Goal: Information Seeking & Learning: Learn about a topic

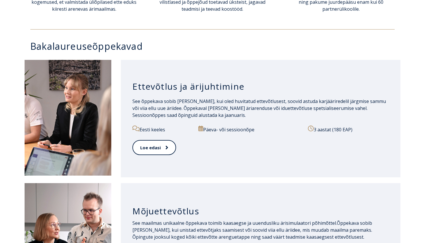
scroll to position [264, 0]
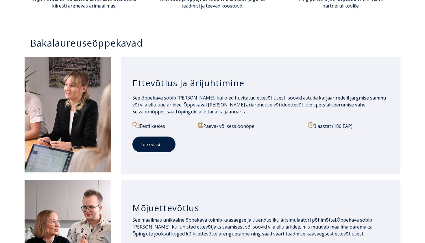
click at [158, 145] on link "Loe edasi" at bounding box center [153, 144] width 43 height 16
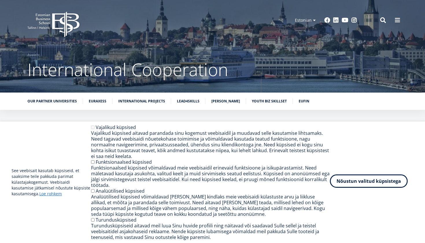
click at [371, 183] on button "Nõustun valitud küpsistega" at bounding box center [369, 180] width 78 height 13
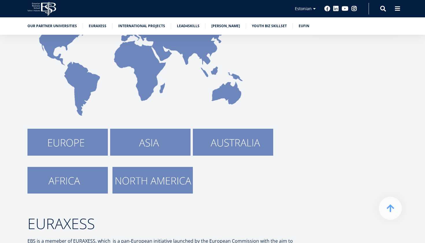
scroll to position [149, 0]
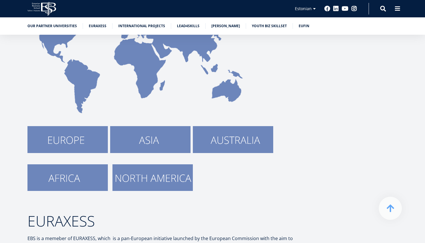
click at [85, 131] on img at bounding box center [67, 139] width 80 height 27
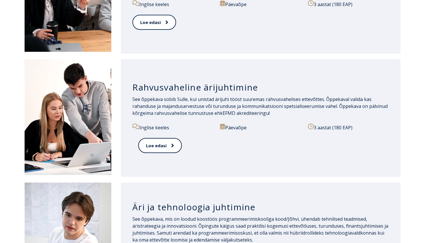
scroll to position [511, 0]
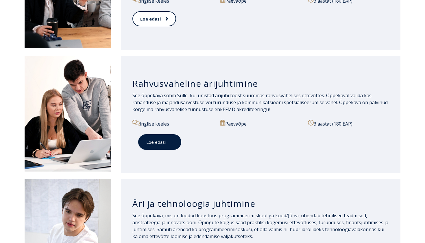
click at [165, 140] on link "Loe edasi" at bounding box center [159, 142] width 43 height 16
